Goal: Task Accomplishment & Management: Manage account settings

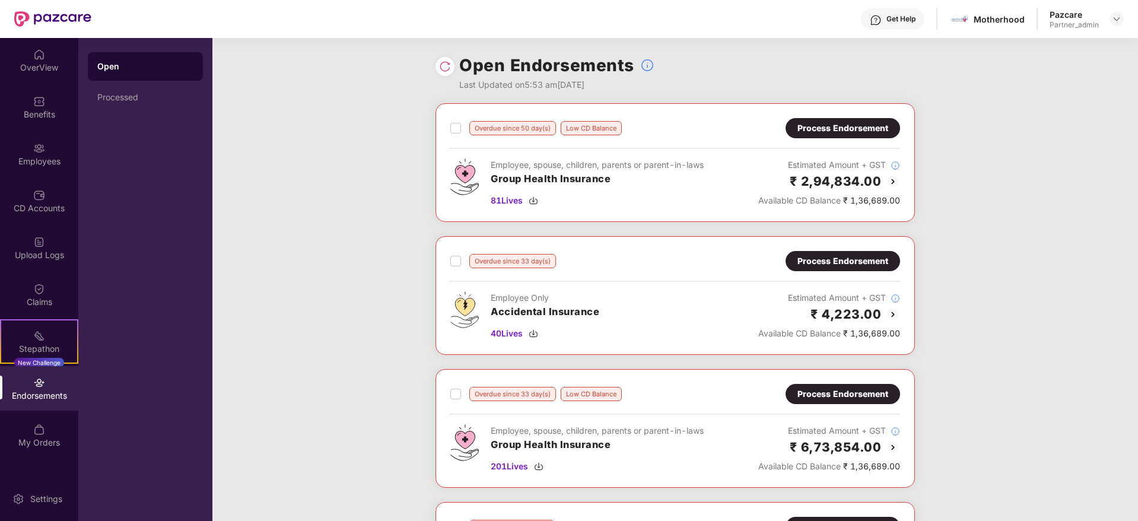
scroll to position [542, 0]
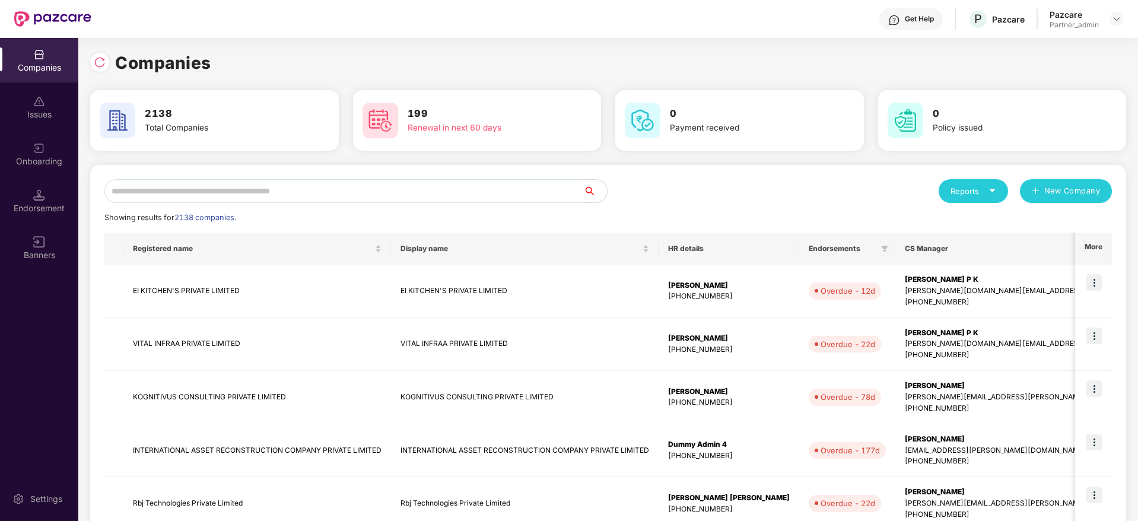
click at [271, 187] on input "text" at bounding box center [343, 191] width 479 height 24
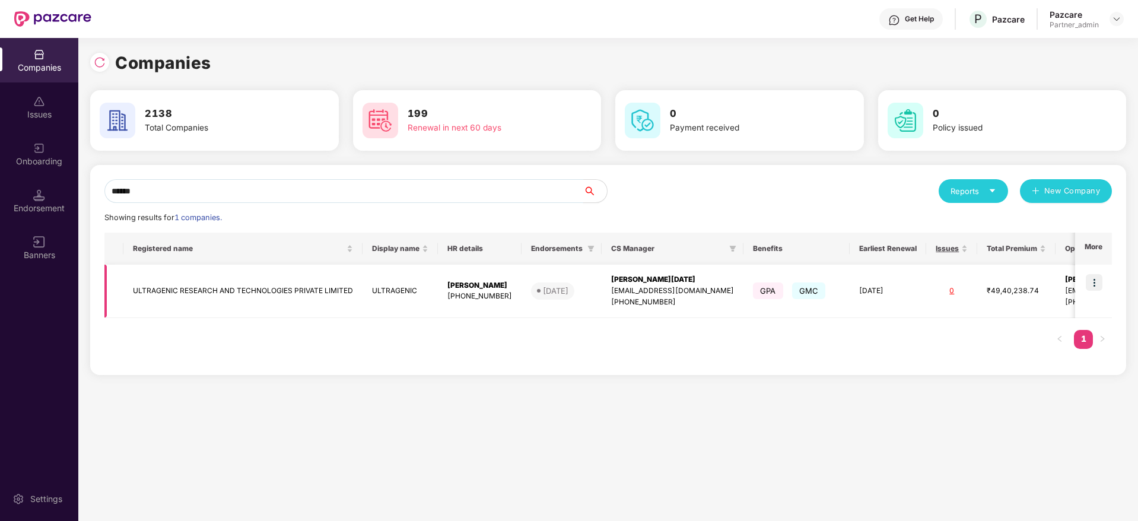
type input "******"
click at [1099, 285] on img at bounding box center [1094, 282] width 17 height 17
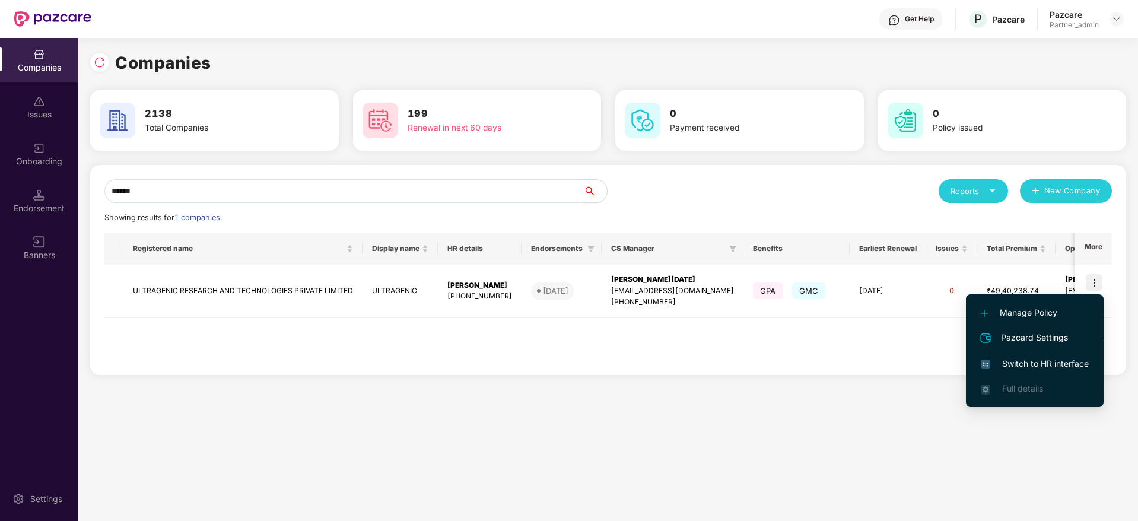
click at [1033, 365] on span "Switch to HR interface" at bounding box center [1035, 363] width 108 height 13
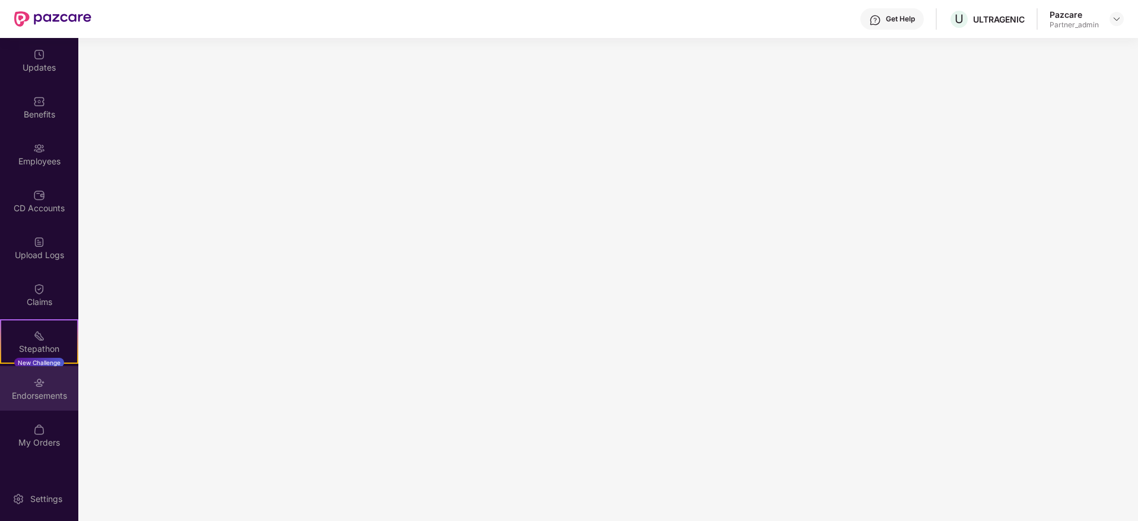
click at [56, 402] on div "Endorsements" at bounding box center [39, 388] width 78 height 45
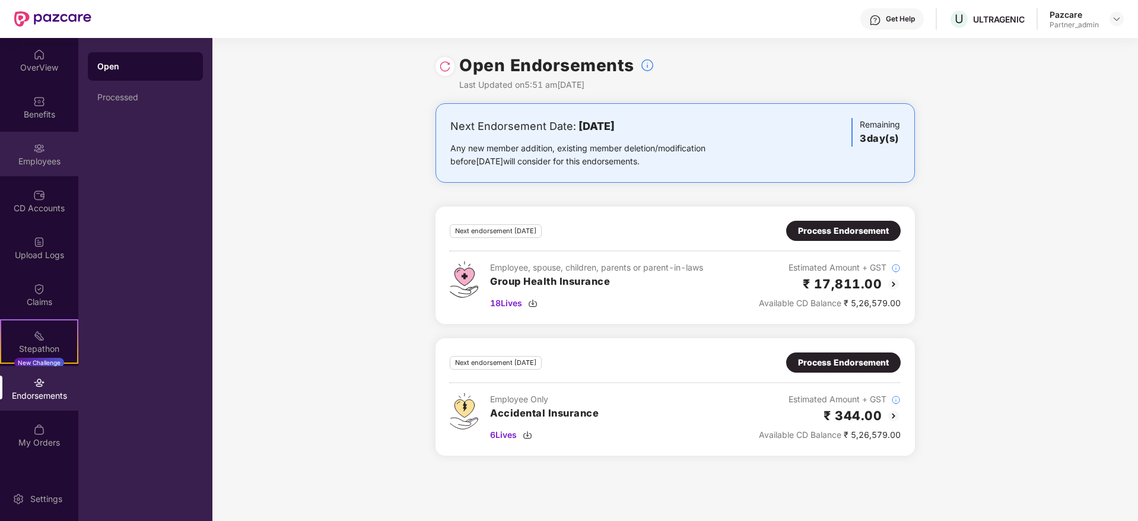
click at [42, 169] on div "Employees" at bounding box center [39, 154] width 78 height 45
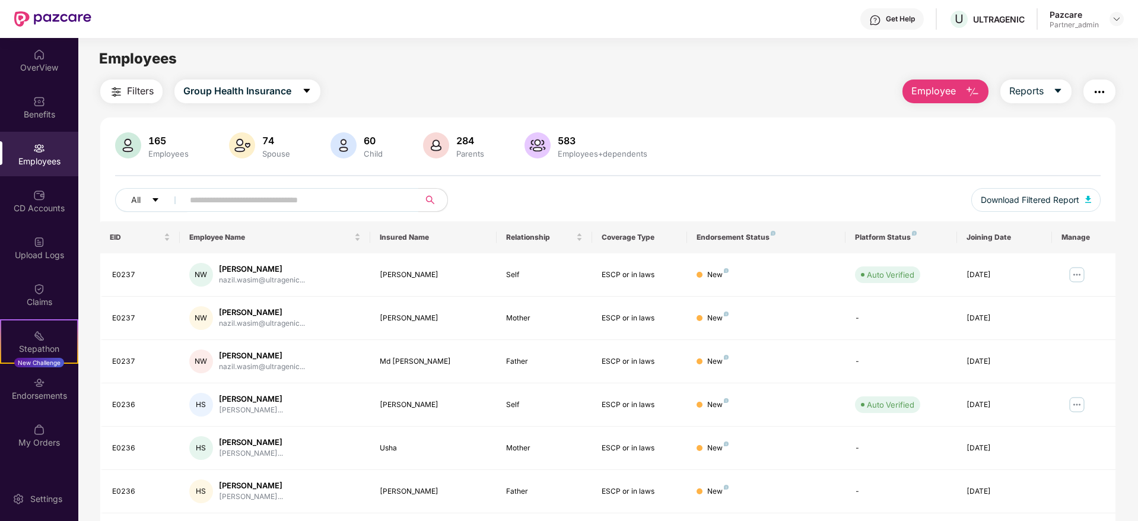
click at [1102, 93] on img "button" at bounding box center [1100, 92] width 14 height 14
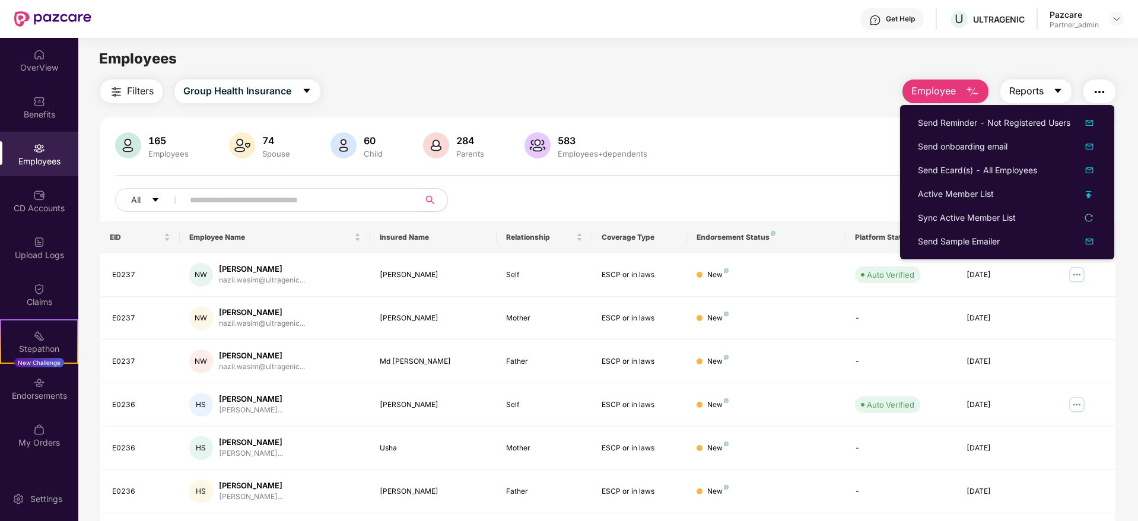
drag, startPoint x: 1054, startPoint y: 91, endPoint x: 1049, endPoint y: 98, distance: 7.7
click at [1054, 92] on icon "caret-down" at bounding box center [1058, 90] width 9 height 9
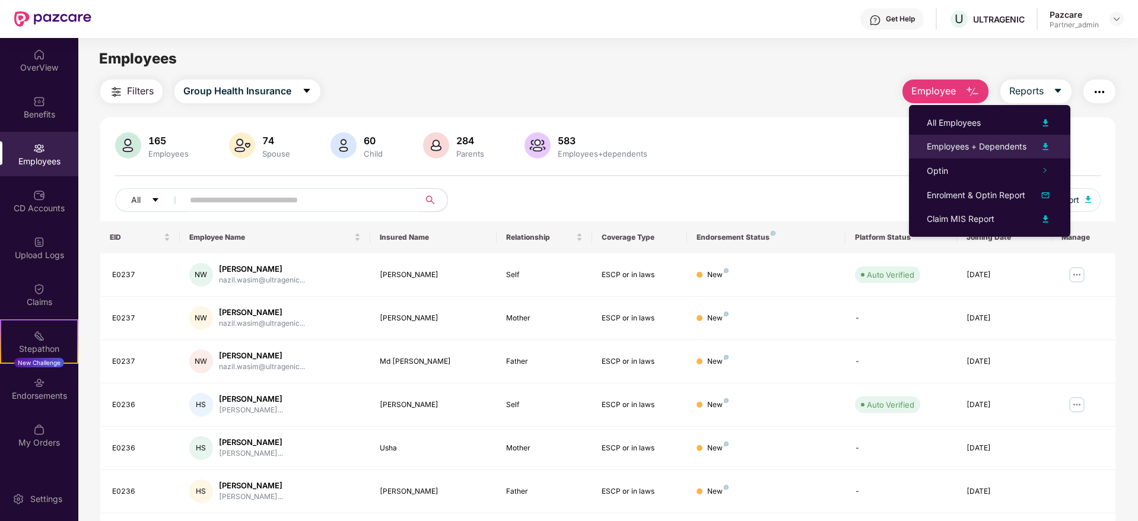
click at [982, 149] on div "Employees + Dependents" at bounding box center [977, 146] width 100 height 13
